Goal: Check status: Check status

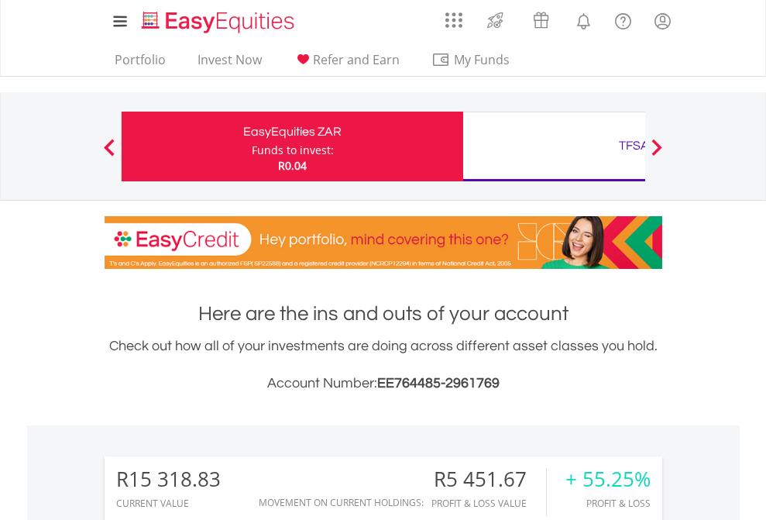
scroll to position [149, 243]
click at [252, 146] on div "Funds to invest:" at bounding box center [293, 150] width 82 height 15
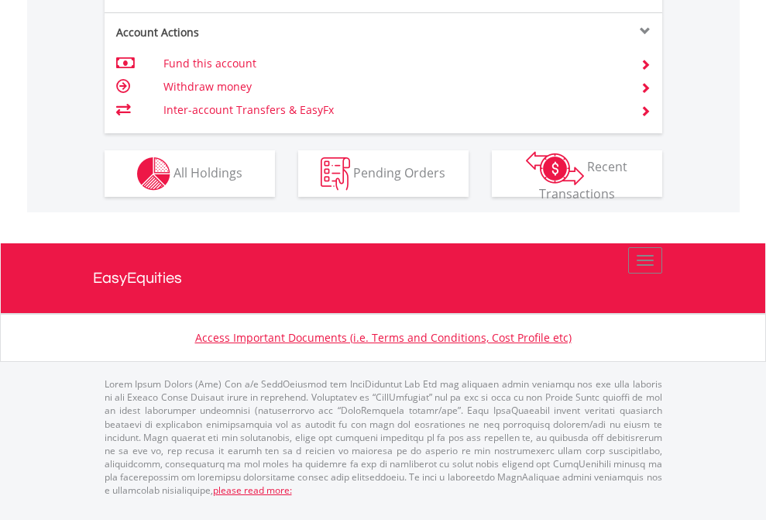
scroll to position [1454, 0]
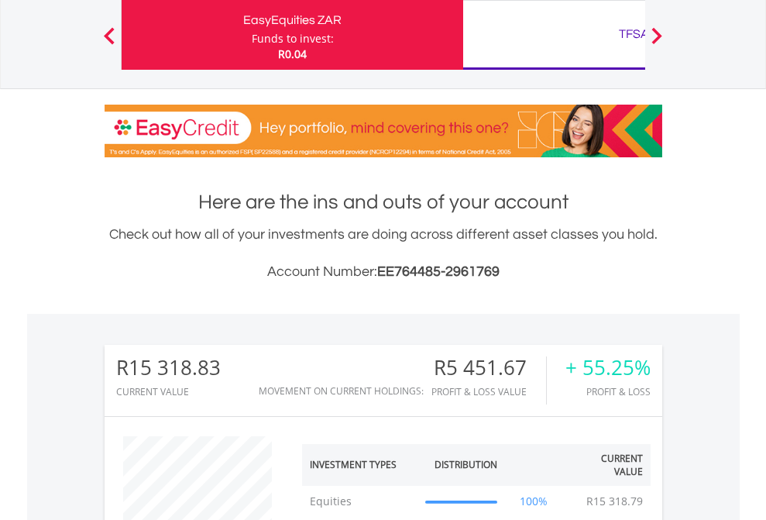
click at [554, 35] on div "TFSA" at bounding box center [634, 34] width 323 height 22
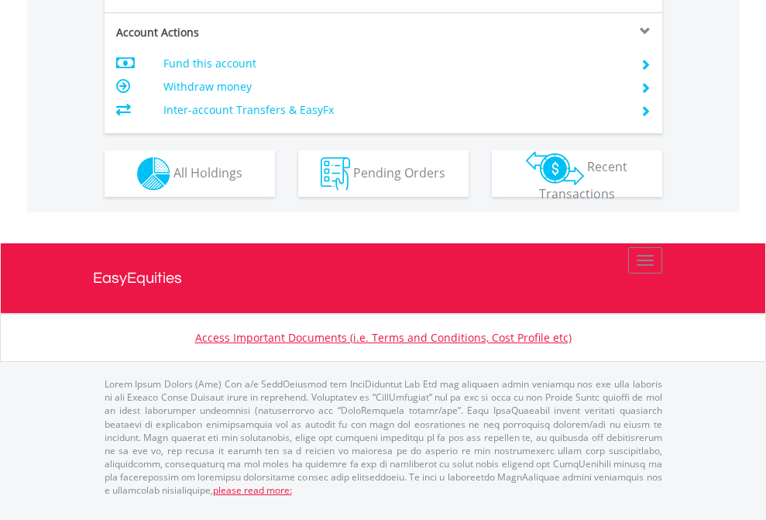
scroll to position [1352, 0]
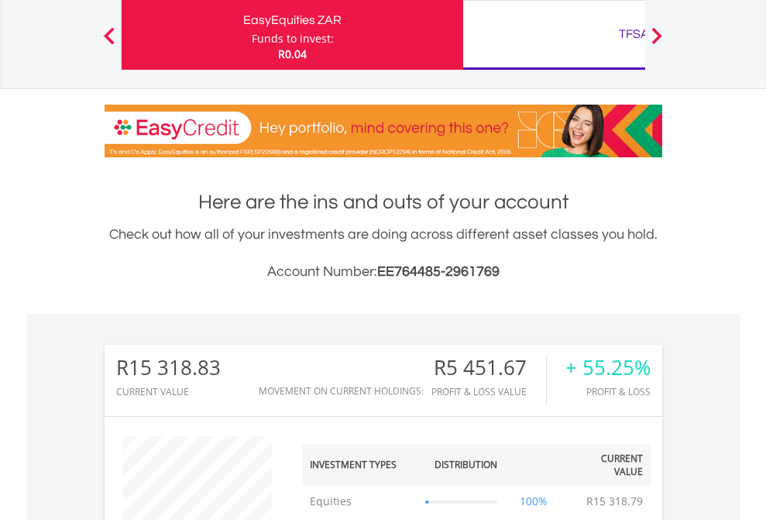
scroll to position [149, 243]
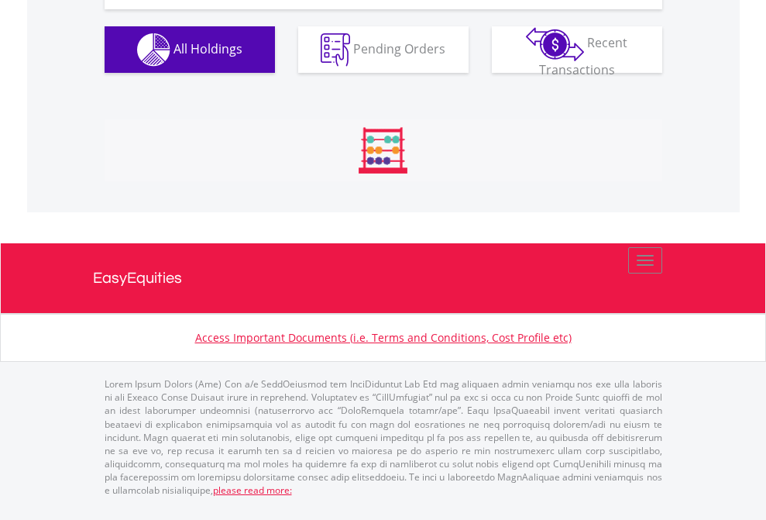
scroll to position [1754, 0]
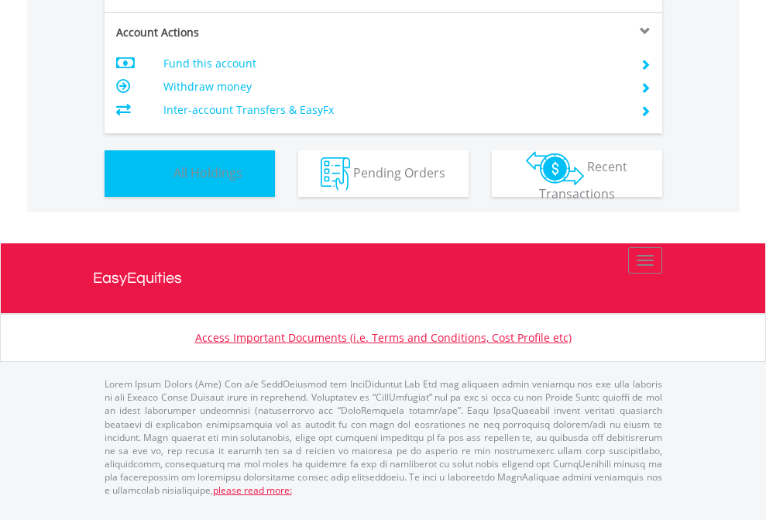
scroll to position [149, 243]
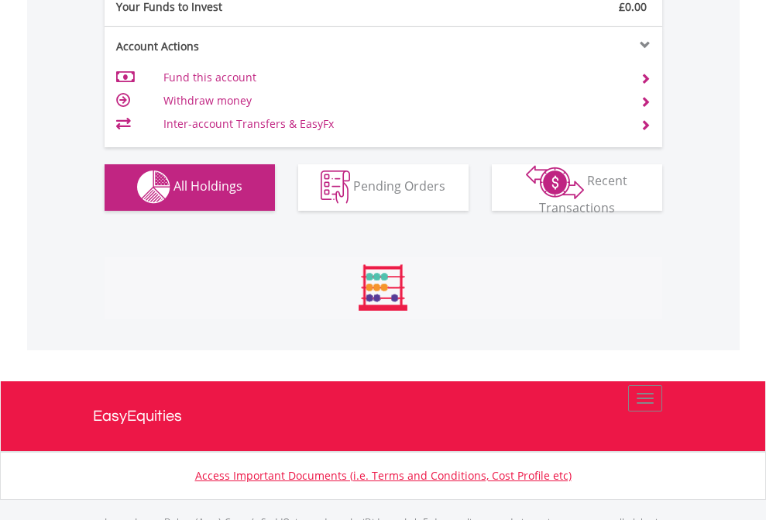
scroll to position [1534, 0]
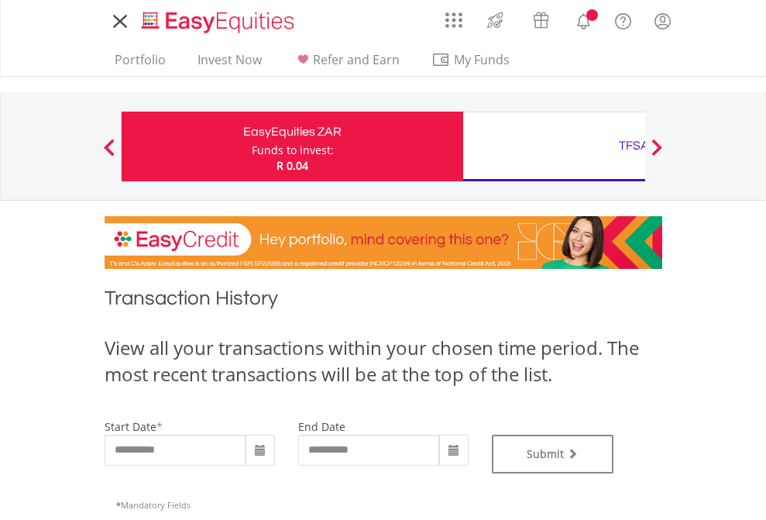
type input "**********"
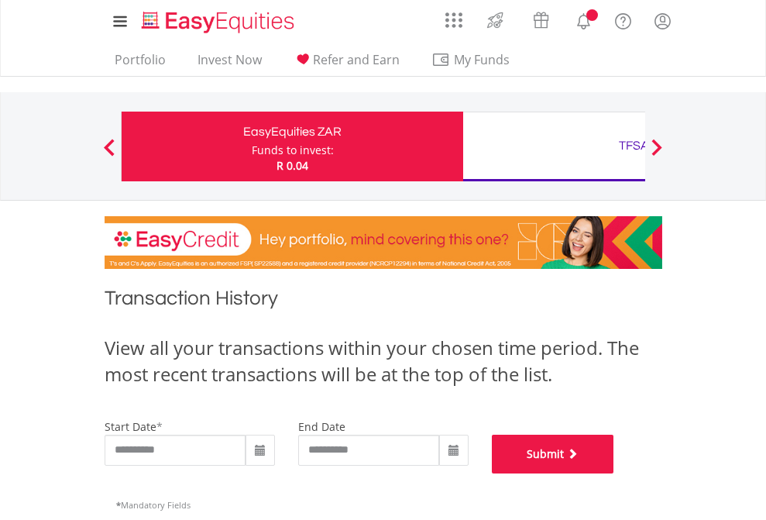
click at [614, 473] on button "Submit" at bounding box center [553, 454] width 122 height 39
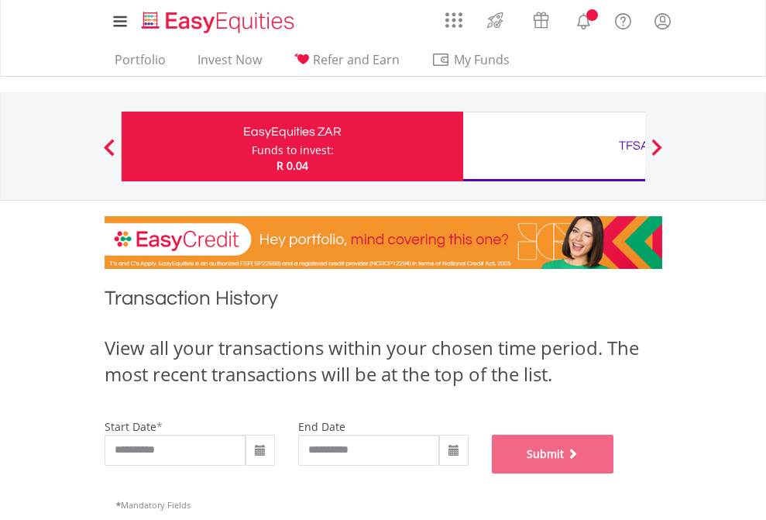
scroll to position [628, 0]
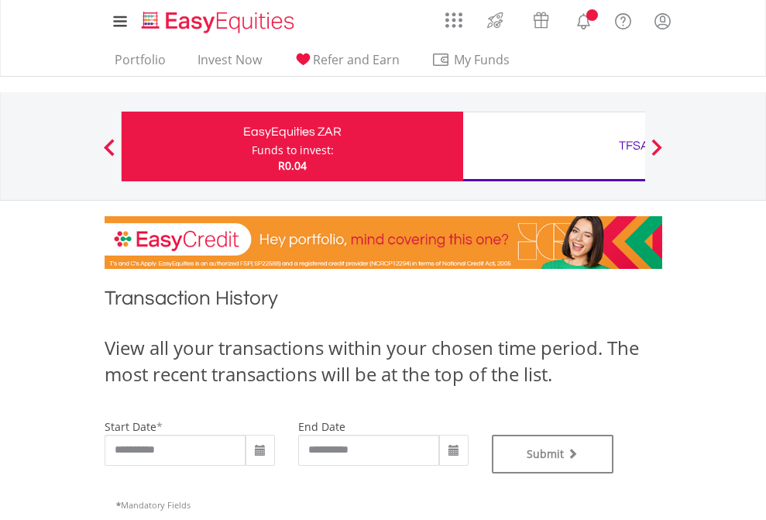
click at [554, 146] on div "TFSA" at bounding box center [634, 146] width 323 height 22
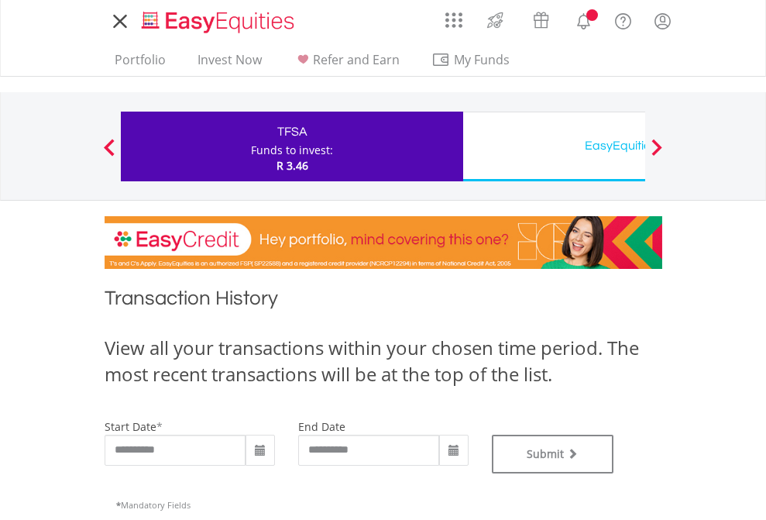
type input "**********"
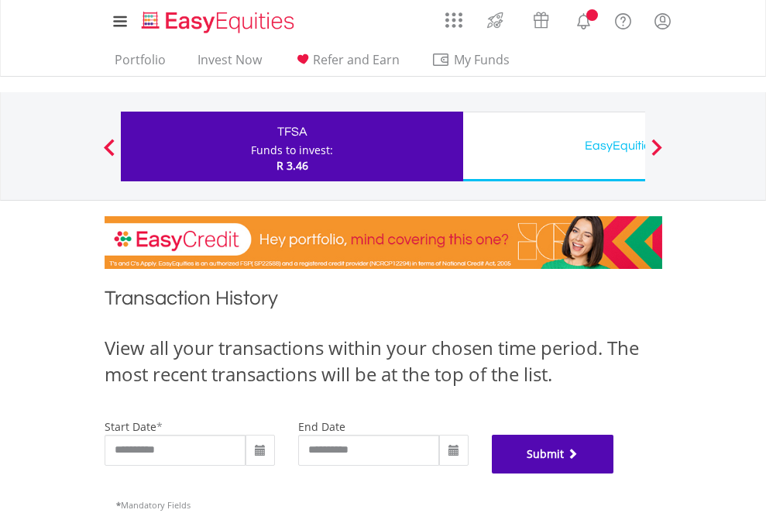
click at [614, 473] on button "Submit" at bounding box center [553, 454] width 122 height 39
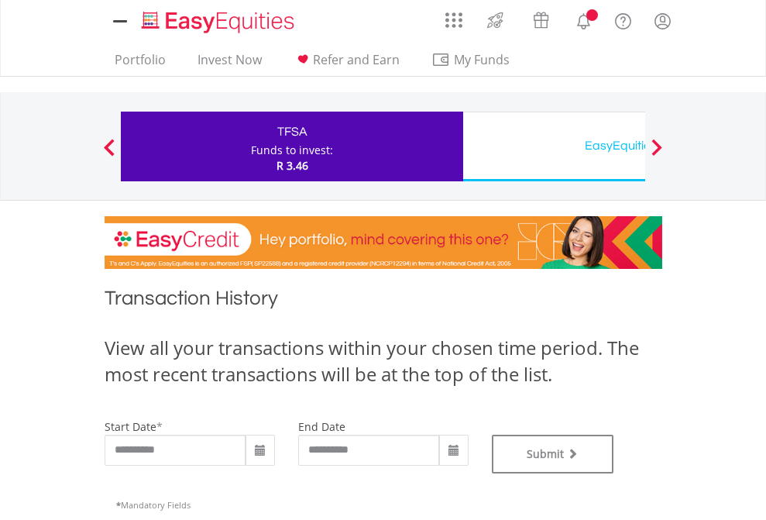
click at [554, 146] on div "EasyEquities USD" at bounding box center [634, 146] width 323 height 22
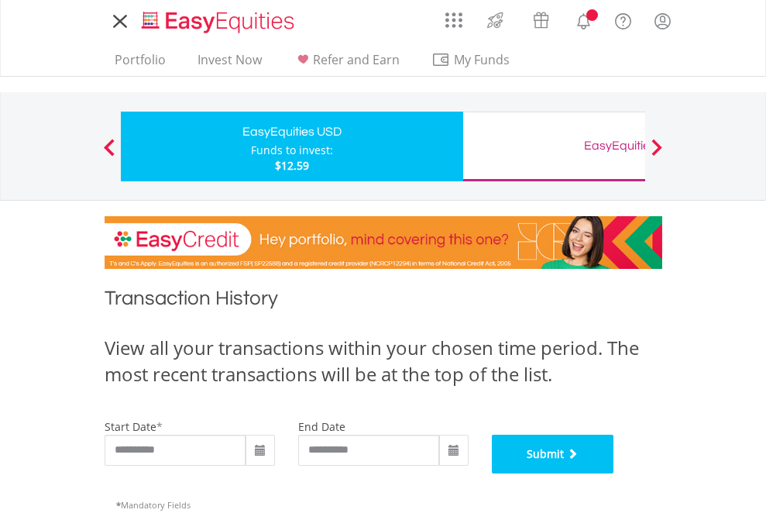
click at [614, 473] on button "Submit" at bounding box center [553, 454] width 122 height 39
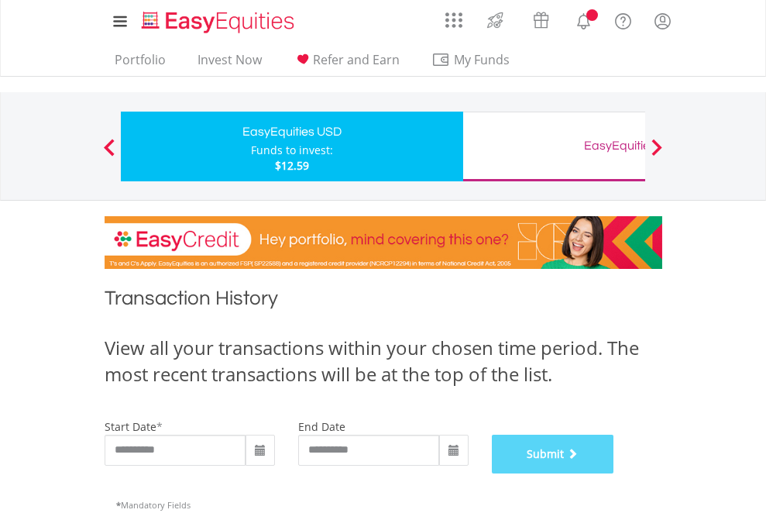
scroll to position [628, 0]
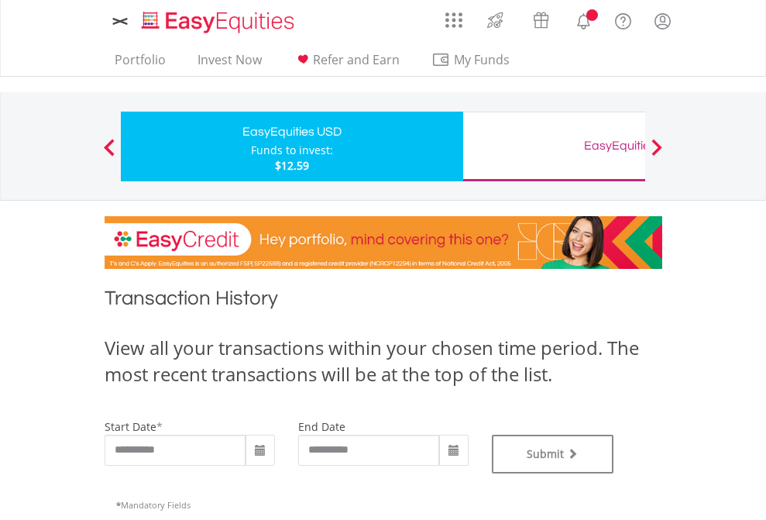
click at [554, 146] on div "EasyEquities GBP" at bounding box center [634, 146] width 323 height 22
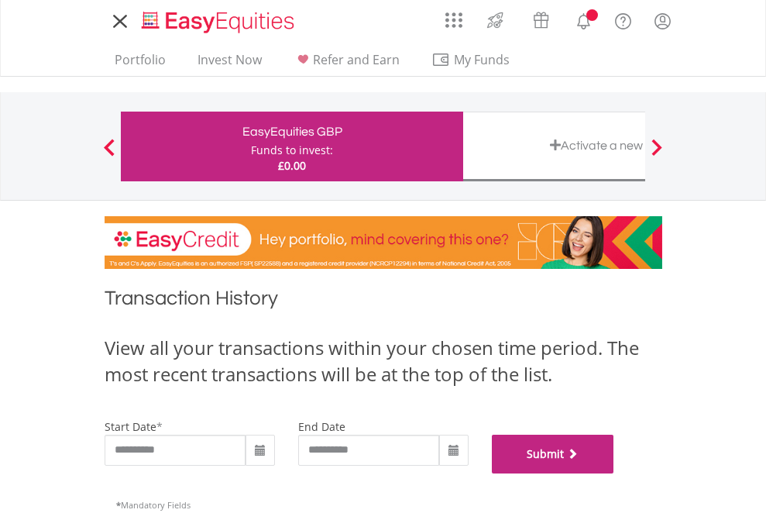
click at [614, 473] on button "Submit" at bounding box center [553, 454] width 122 height 39
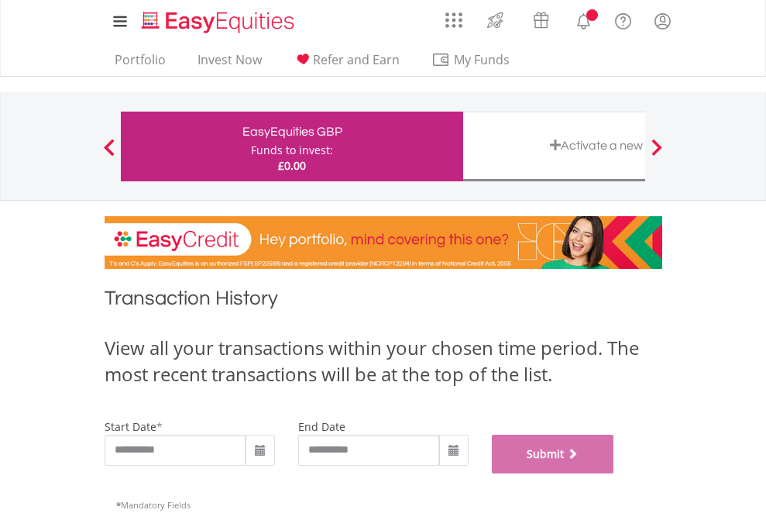
scroll to position [628, 0]
